Goal: Task Accomplishment & Management: Manage account settings

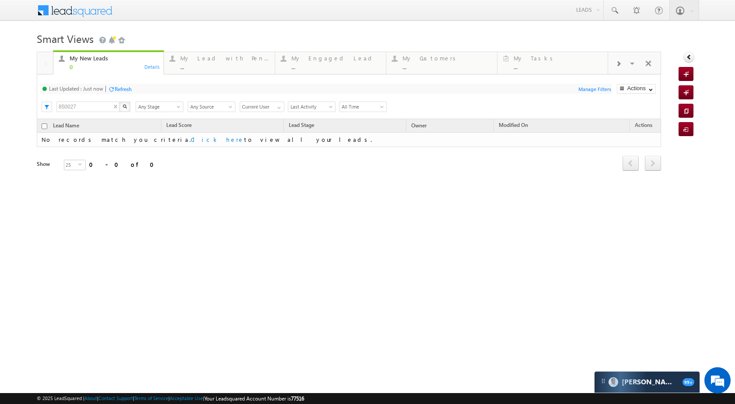
click at [88, 111] on input "850027" at bounding box center [87, 106] width 63 height 10
paste input "970448"
type input "970448"
click at [123, 105] on div "My New Leads 0 Details My Lead with Pending Tasks ... Details My Engaged Lead .…" at bounding box center [349, 123] width 624 height 143
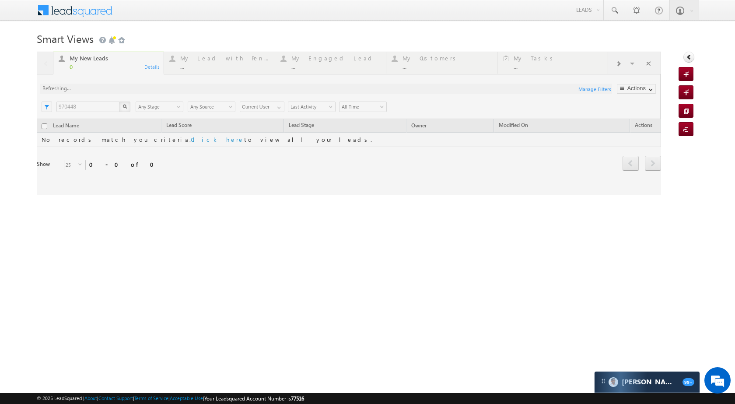
click at [122, 106] on div "My New Leads 0 Details My Lead with Pending Tasks ... Details My Engaged Lead .…" at bounding box center [349, 123] width 624 height 143
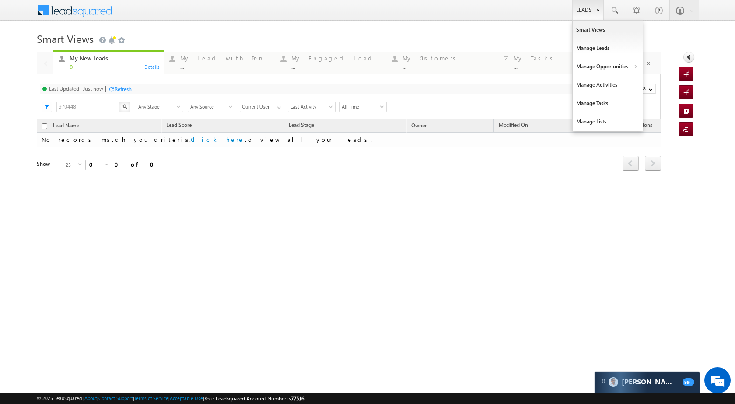
click at [585, 9] on link "Leads" at bounding box center [587, 10] width 31 height 20
click at [607, 62] on link "Manage Opportunities" at bounding box center [607, 66] width 70 height 18
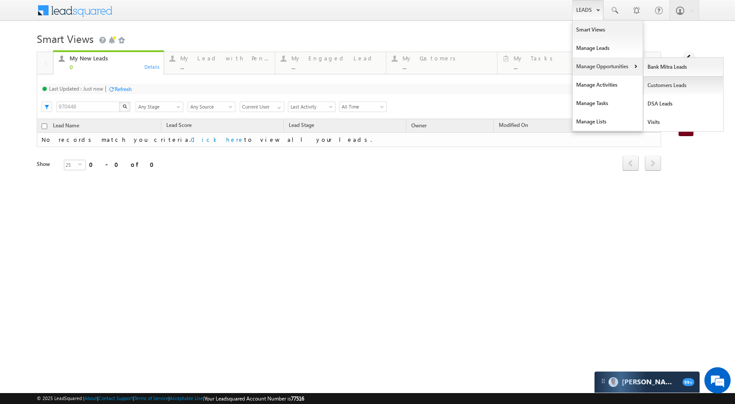
click at [678, 82] on link "Customers Leads" at bounding box center [683, 85] width 80 height 18
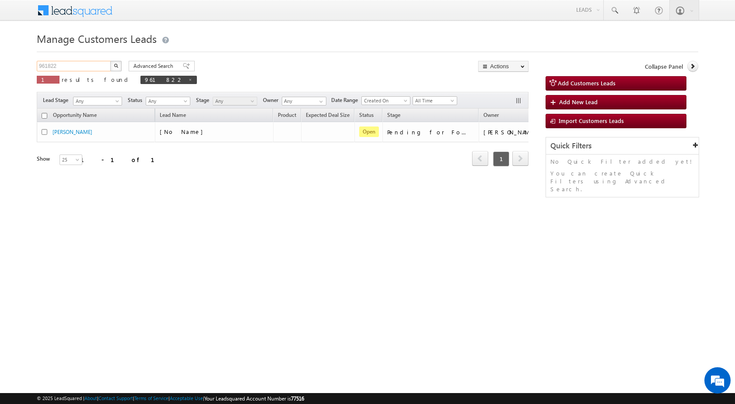
click at [77, 66] on input "961822" at bounding box center [74, 66] width 75 height 10
paste input "70448"
click at [120, 63] on button "button" at bounding box center [115, 66] width 11 height 10
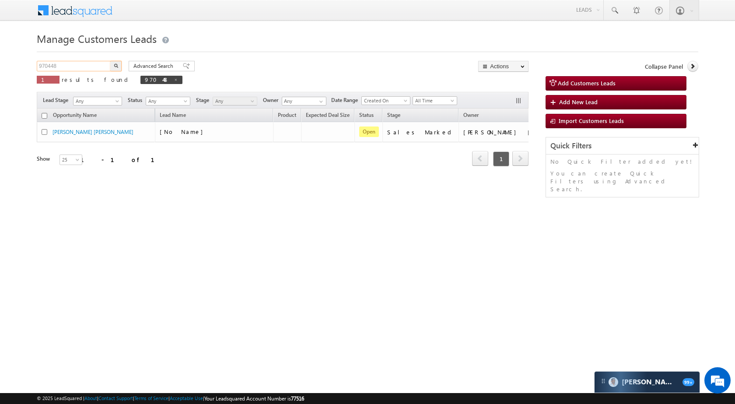
click at [72, 63] on input "970448" at bounding box center [74, 66] width 75 height 10
paste input "66014"
type input "966014"
click at [115, 65] on img "button" at bounding box center [116, 65] width 4 height 4
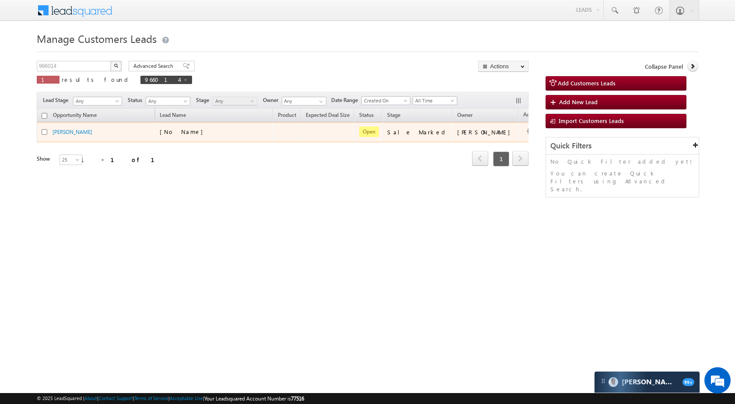
click at [518, 125] on td "Edit Change Owner Change Stage Add Activity Add Task Delete" at bounding box center [536, 132] width 36 height 20
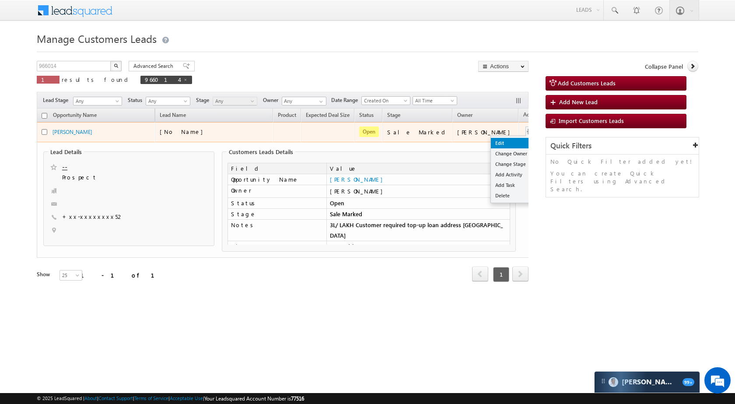
click at [491, 140] on link "Edit" at bounding box center [513, 143] width 44 height 10
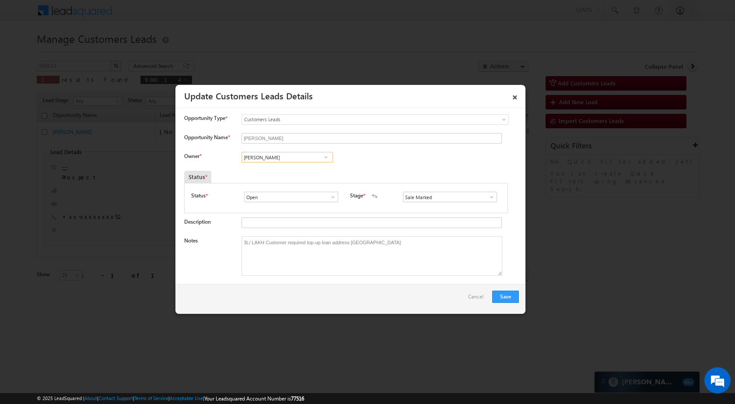
click at [305, 161] on input "[PERSON_NAME]" at bounding box center [286, 157] width 91 height 10
type input "[PERSON_NAME]"
click at [519, 291] on div "Save Cancel" at bounding box center [350, 299] width 350 height 30
click at [514, 296] on button "Save" at bounding box center [505, 296] width 27 height 12
